Goal: Entertainment & Leisure: Consume media (video, audio)

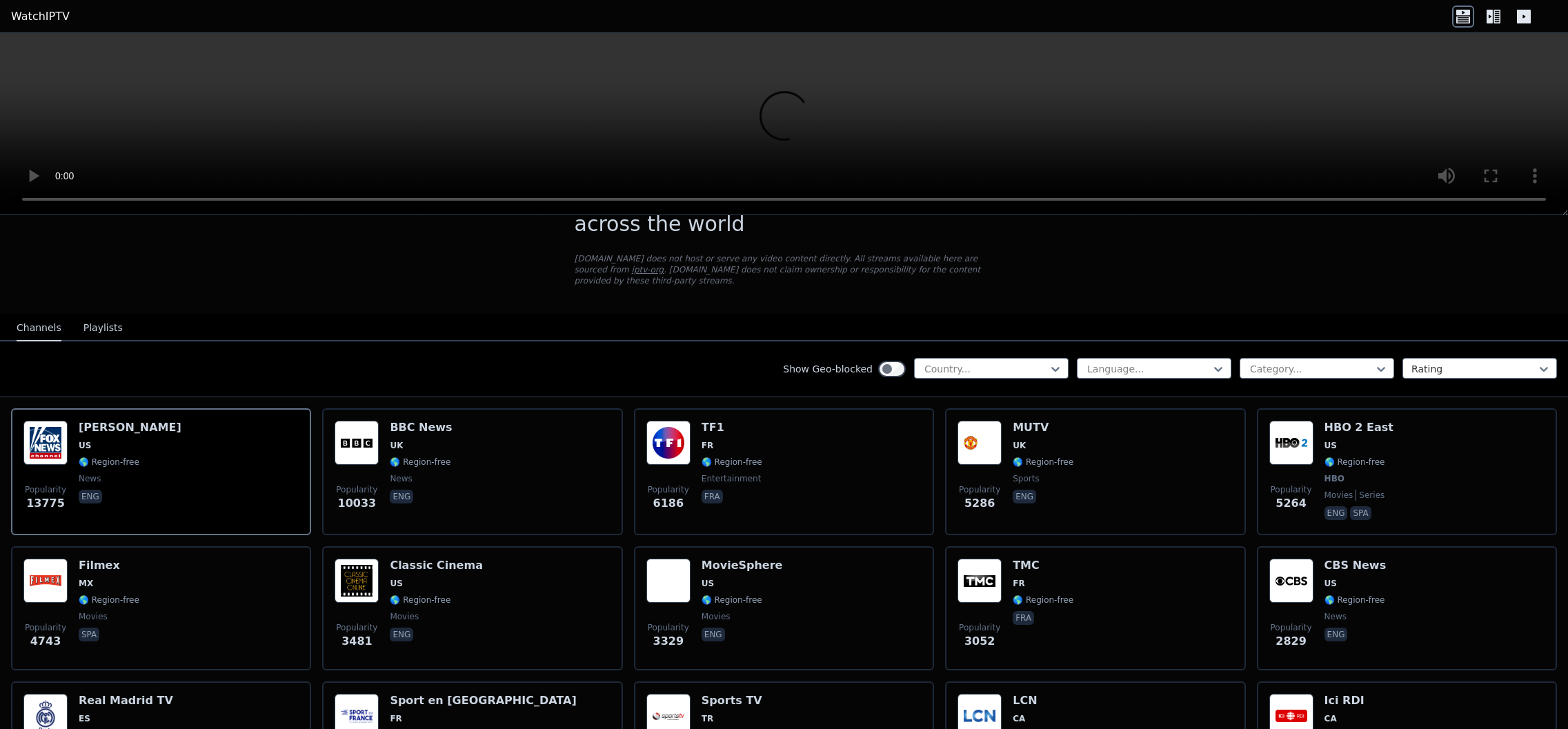
scroll to position [76, 0]
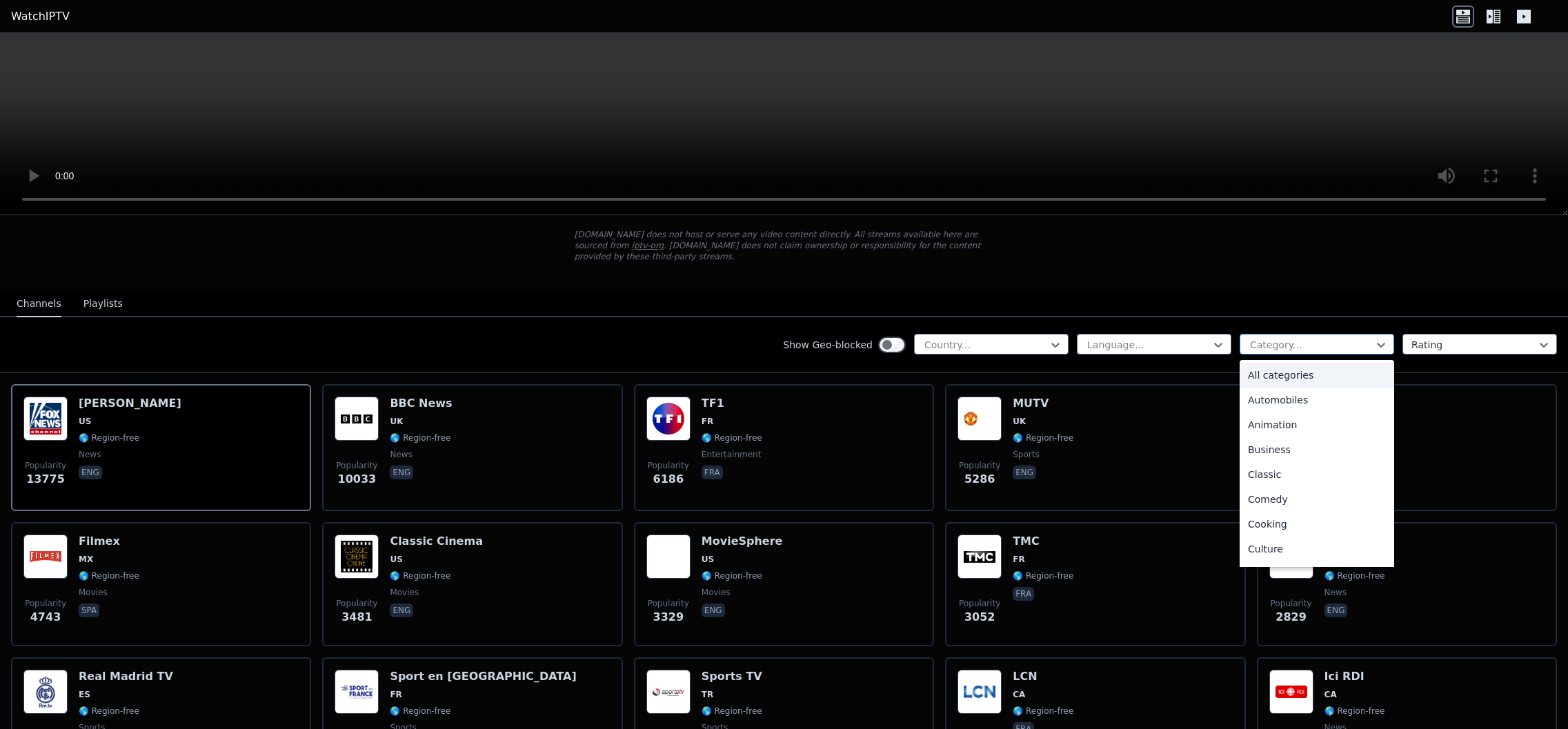
click at [1303, 340] on div at bounding box center [1311, 344] width 126 height 14
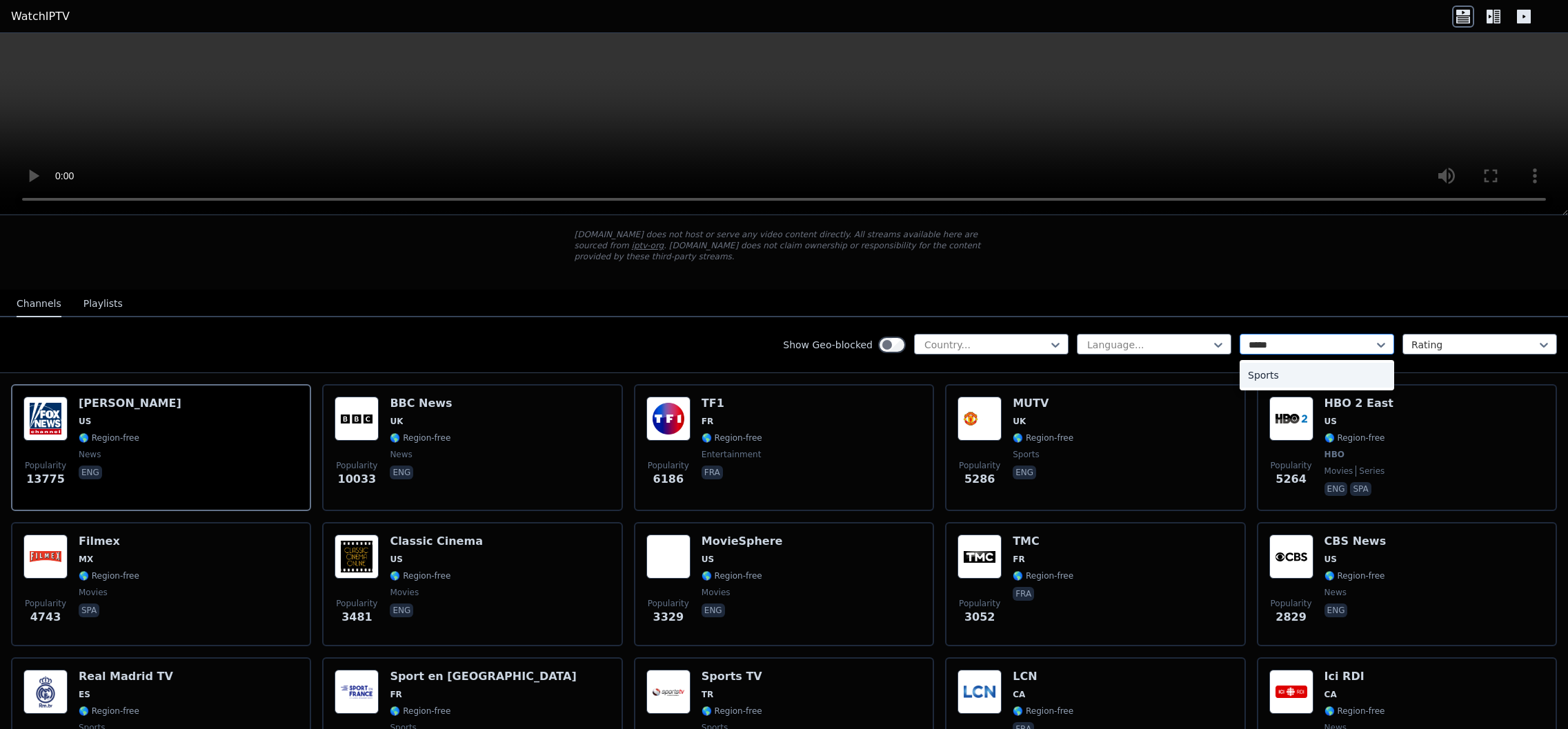
type input "******"
click at [1275, 376] on div "Sports" at bounding box center [1316, 375] width 154 height 25
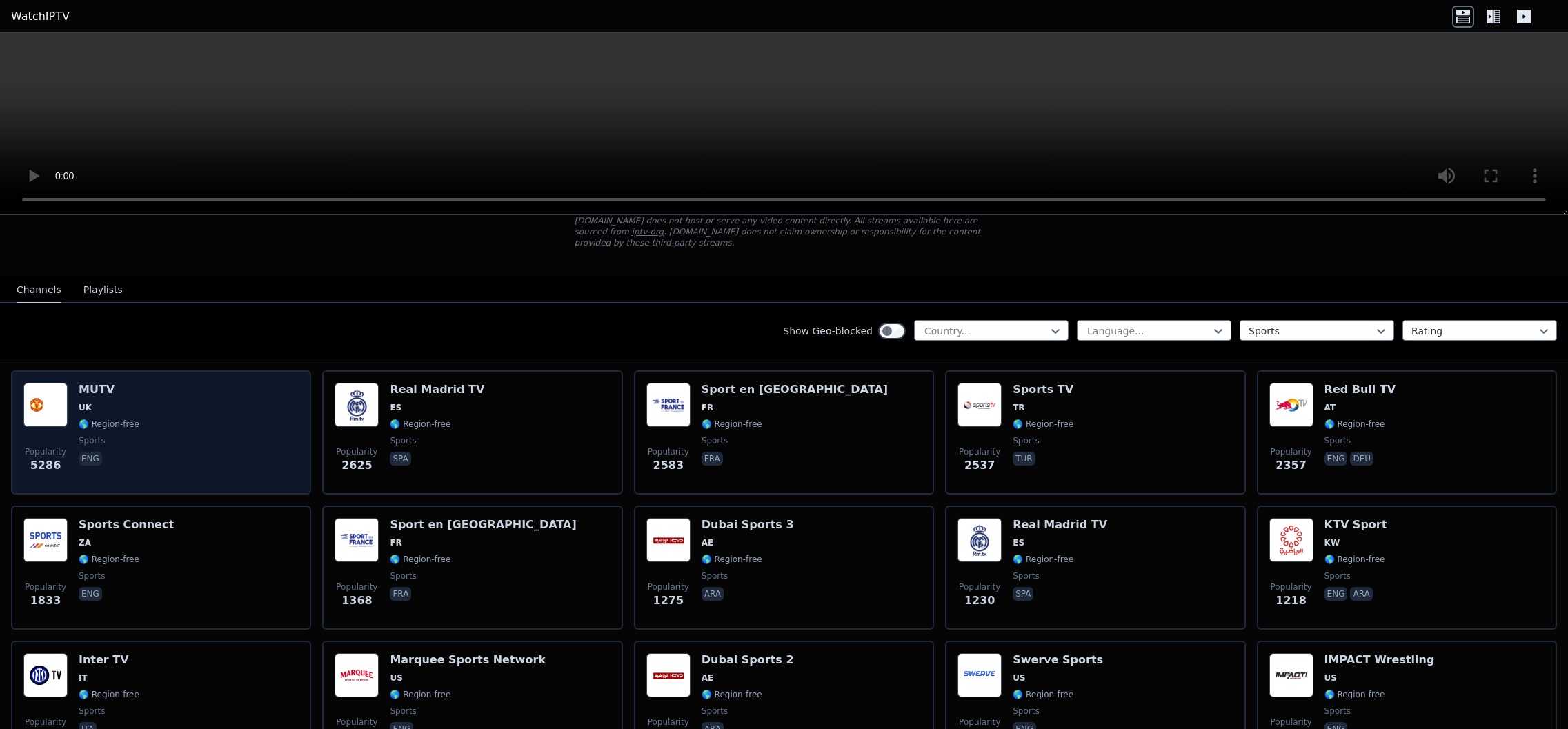
scroll to position [95, 0]
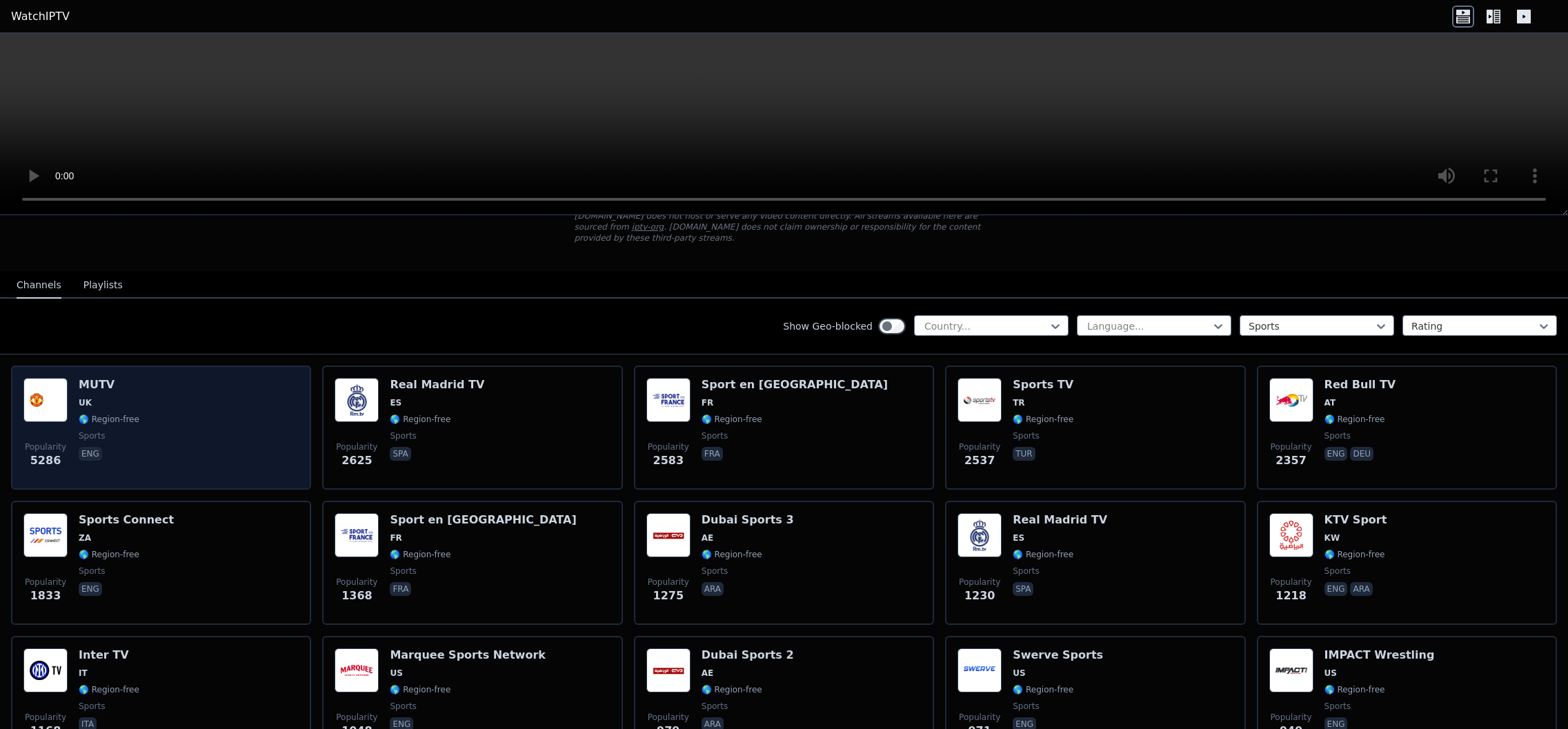
click at [193, 426] on div "Popularity 5286 MUTV [GEOGRAPHIC_DATA] 🌎 Region-free sports eng" at bounding box center [161, 427] width 275 height 99
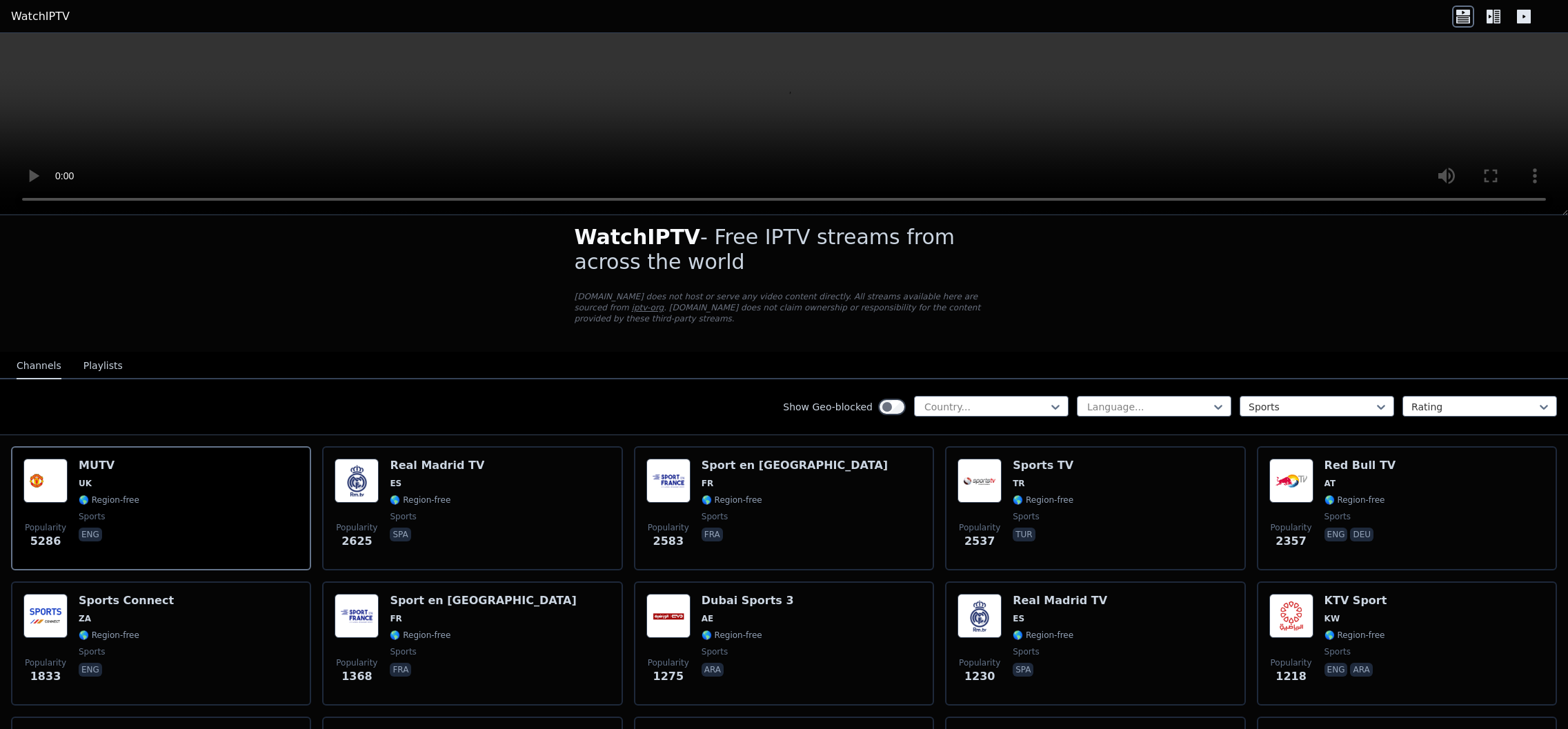
scroll to position [0, 0]
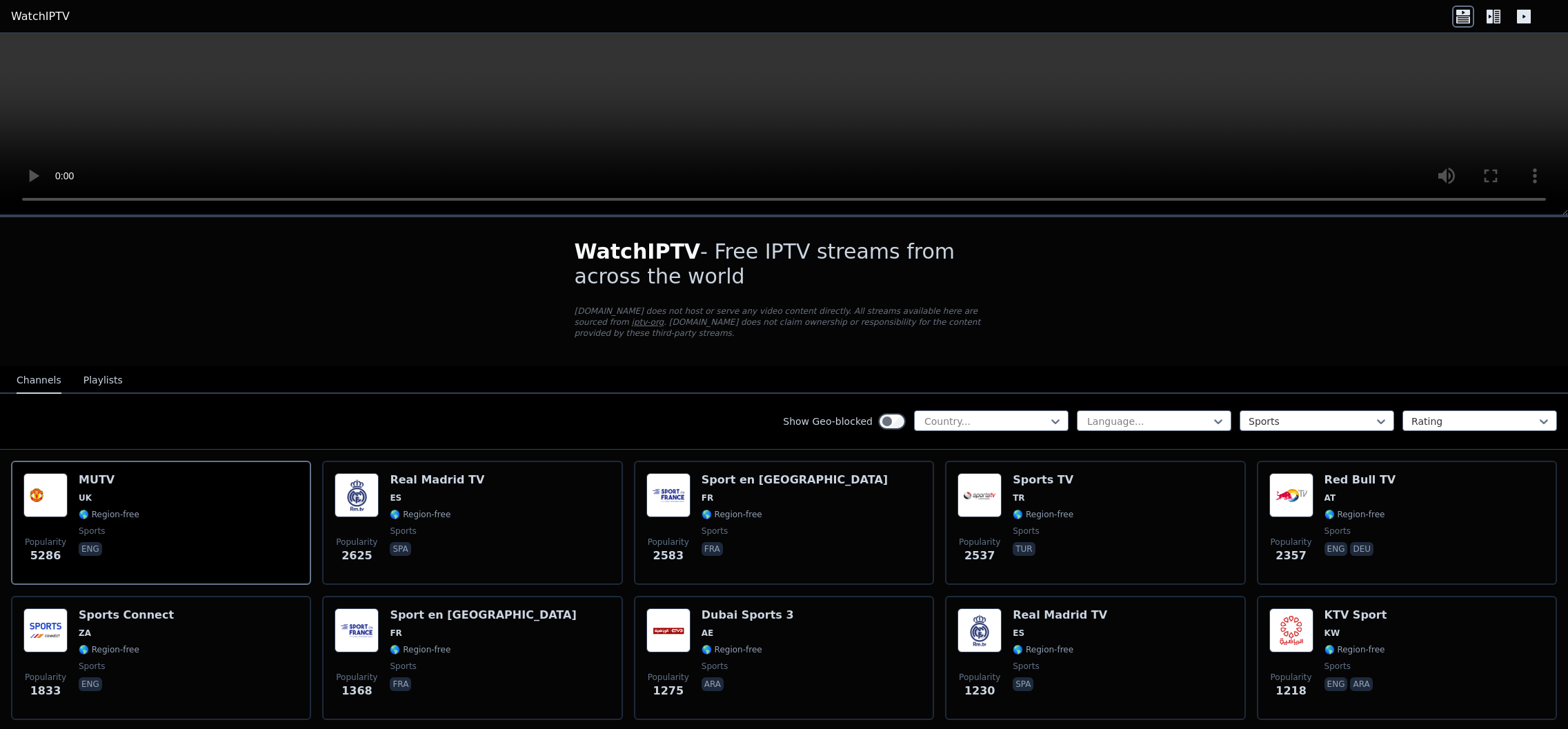
click at [1498, 13] on icon at bounding box center [1493, 17] width 22 height 22
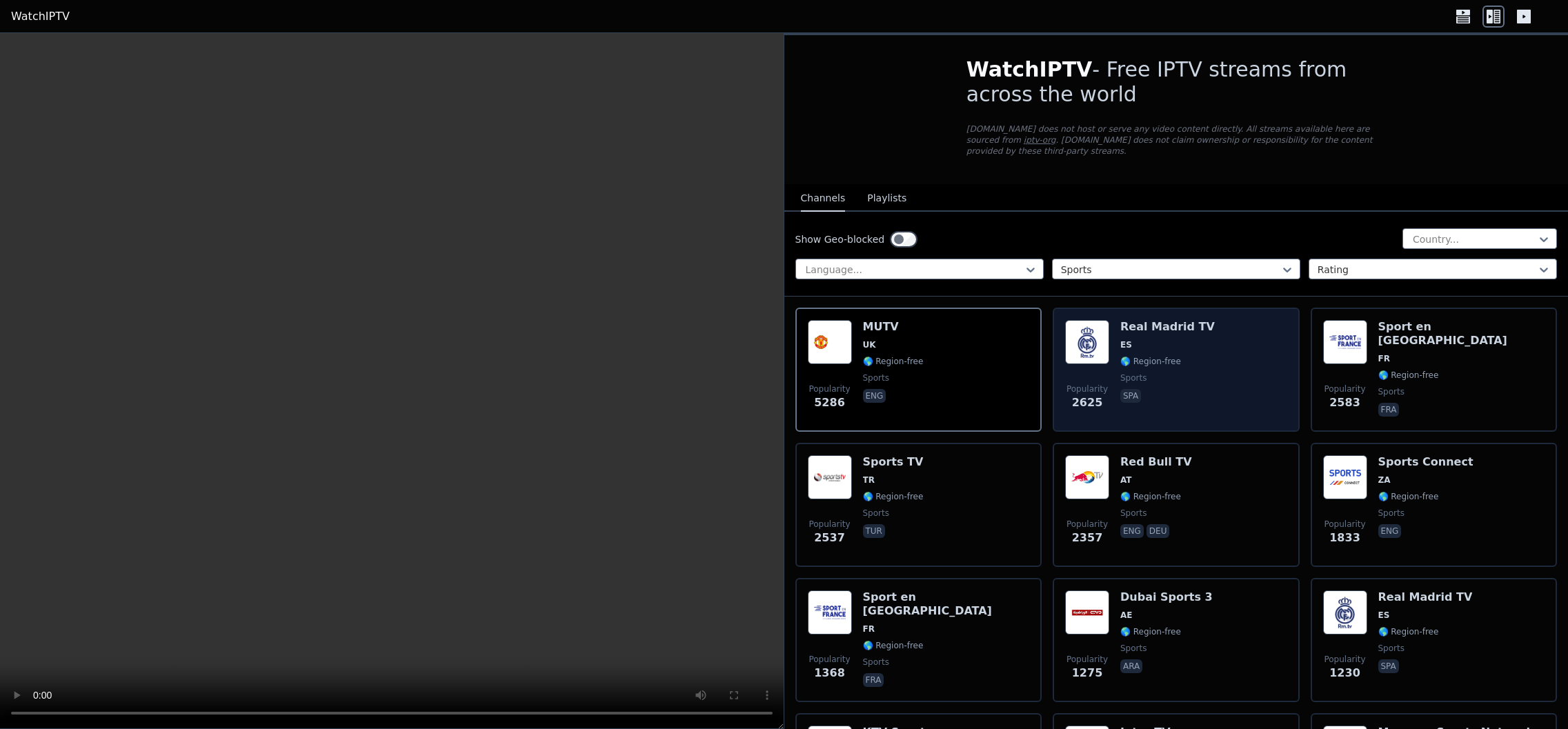
click at [1160, 370] on div "Real Madrid TV ES 🌎 Region-free sports spa" at bounding box center [1167, 369] width 94 height 99
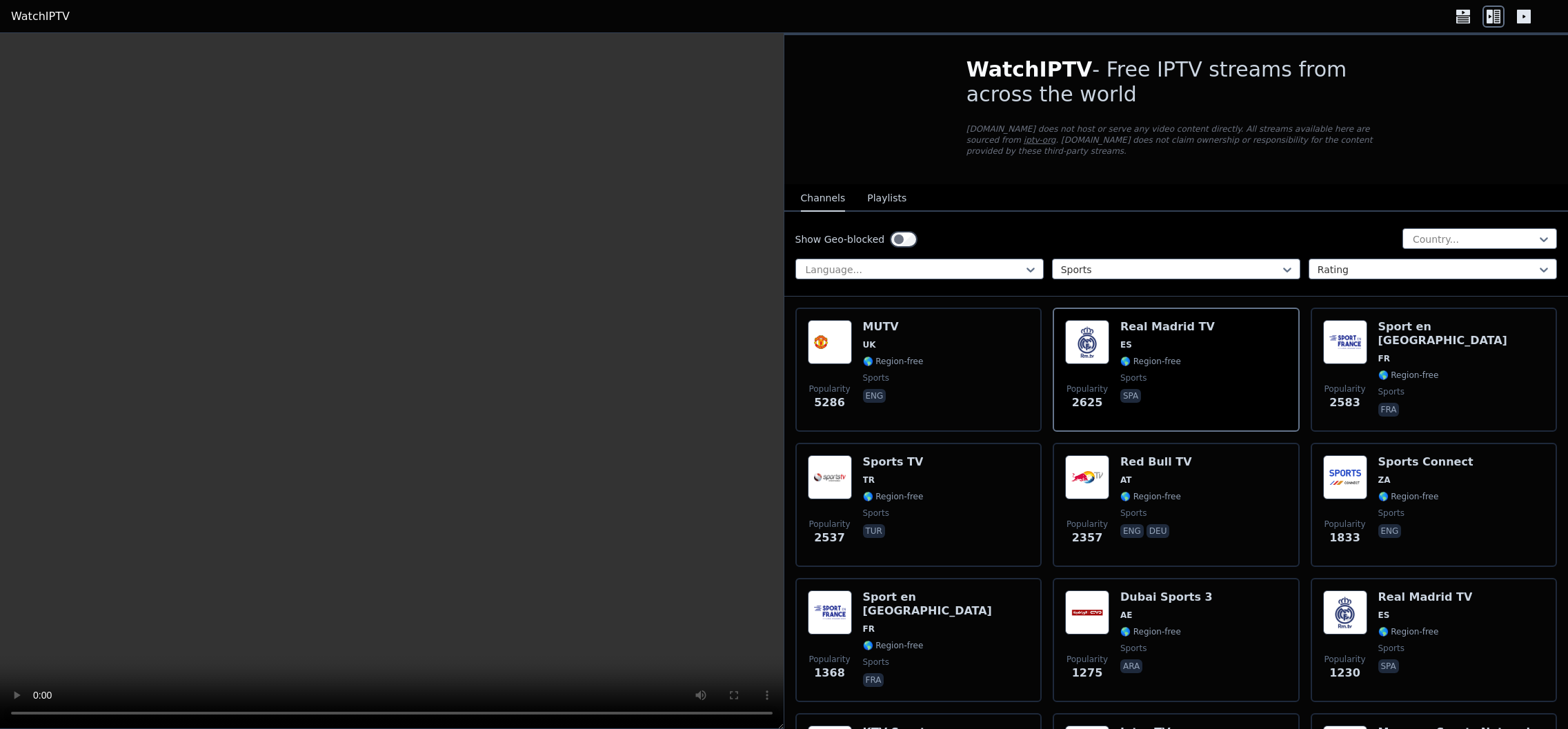
click at [876, 194] on button "Playlists" at bounding box center [886, 198] width 39 height 26
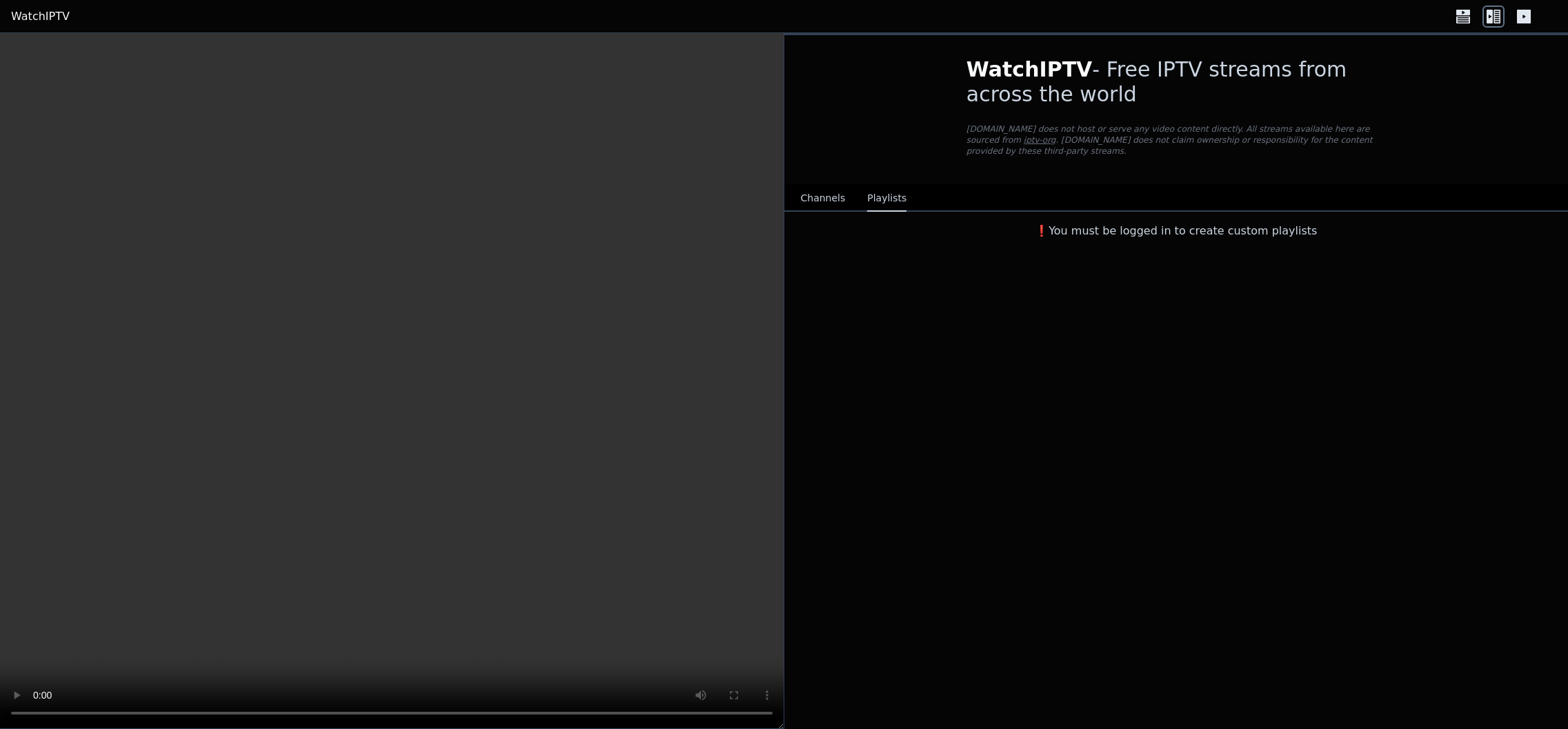
click at [818, 201] on button "Channels" at bounding box center [823, 198] width 45 height 26
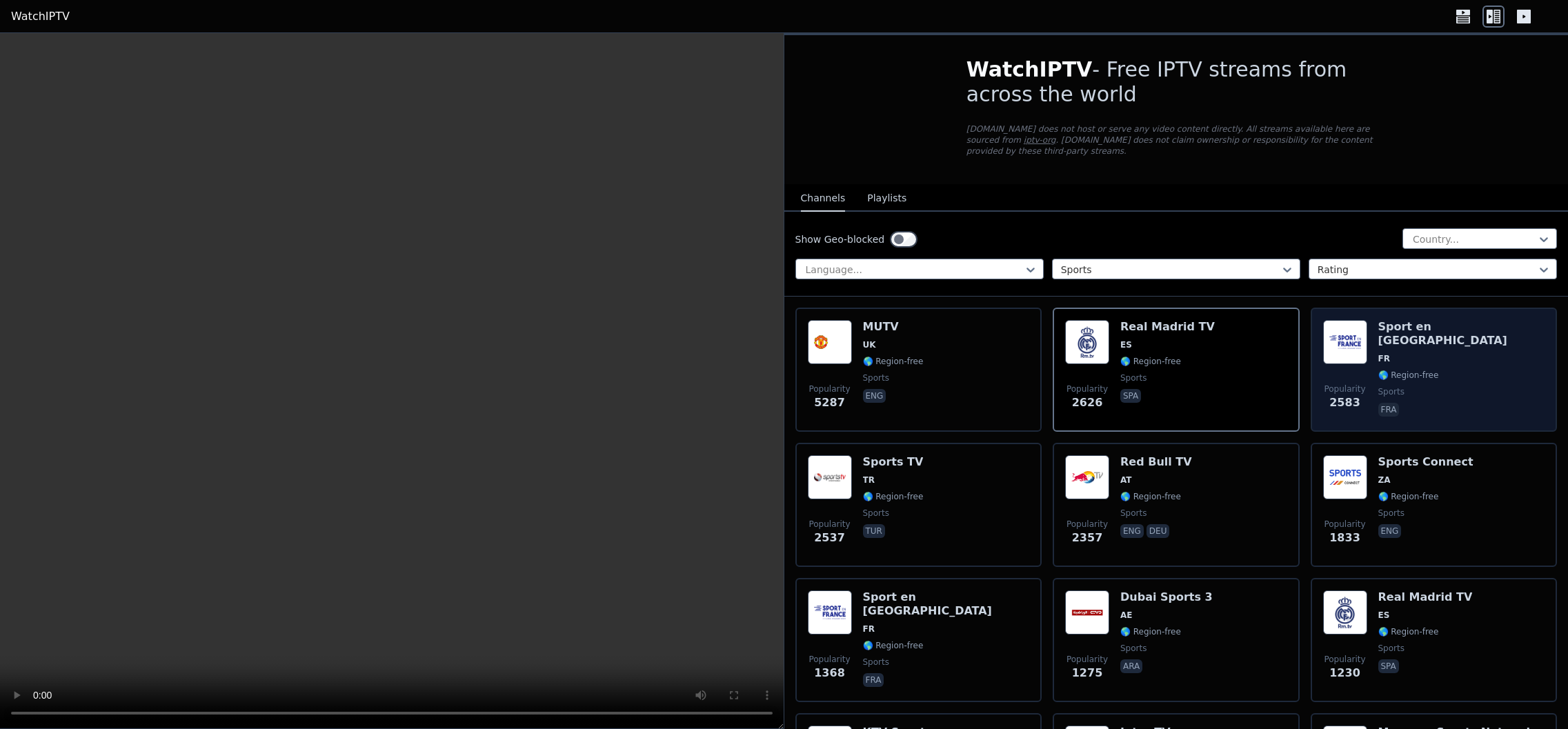
drag, startPoint x: 1429, startPoint y: 375, endPoint x: 1400, endPoint y: 375, distance: 29.0
click at [1428, 386] on span "sports" at bounding box center [1461, 391] width 167 height 11
